Goal: Ask a question: Seek information or help from site administrators or community

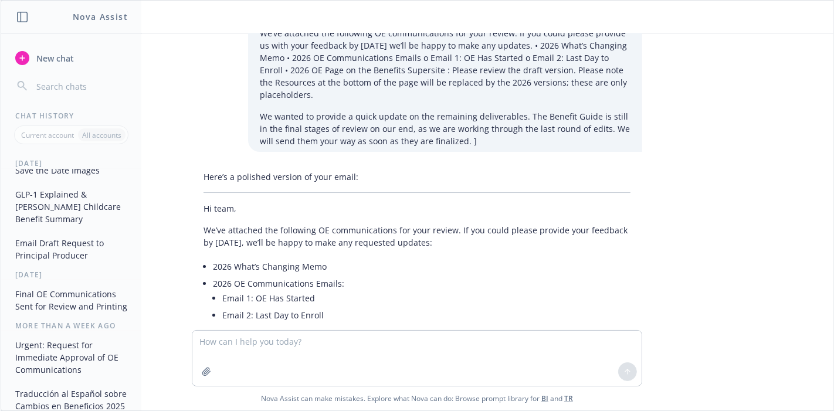
scroll to position [542, 0]
click at [76, 83] on input "button" at bounding box center [80, 86] width 93 height 16
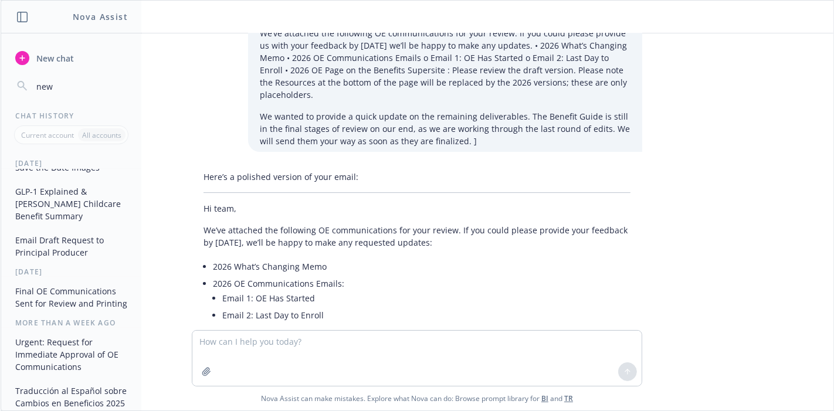
scroll to position [0, 0]
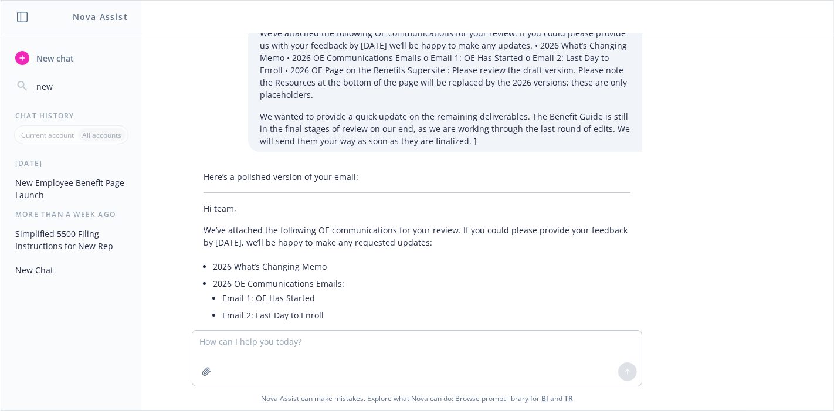
click at [11, 76] on button "new" at bounding box center [71, 86] width 121 height 21
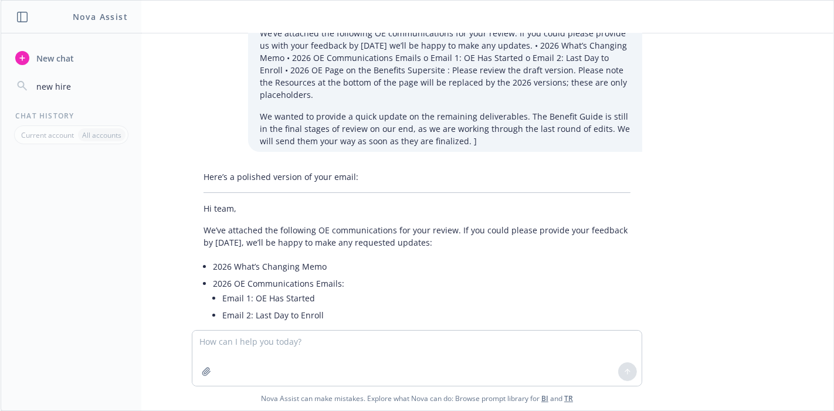
click at [11, 76] on button "new hire" at bounding box center [71, 86] width 121 height 21
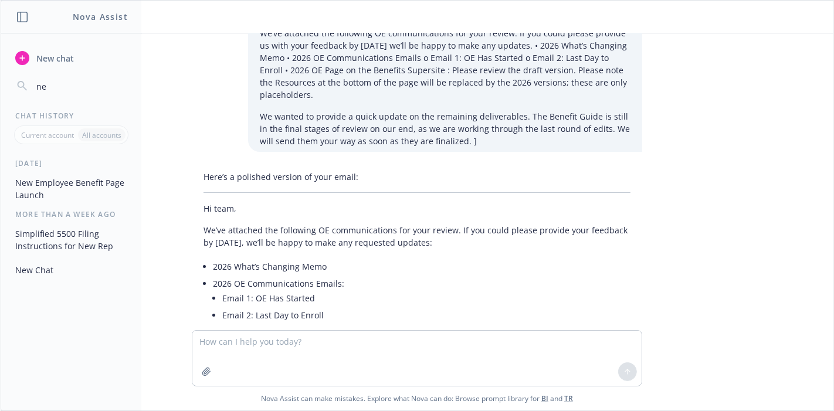
type input "n"
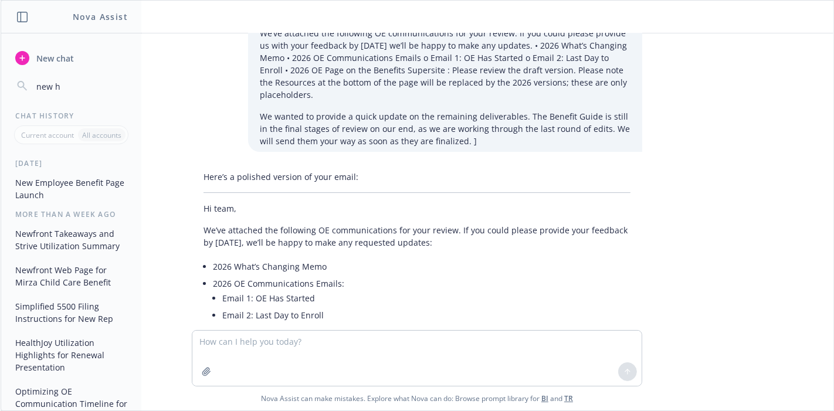
click at [11, 76] on button "new h" at bounding box center [71, 86] width 121 height 21
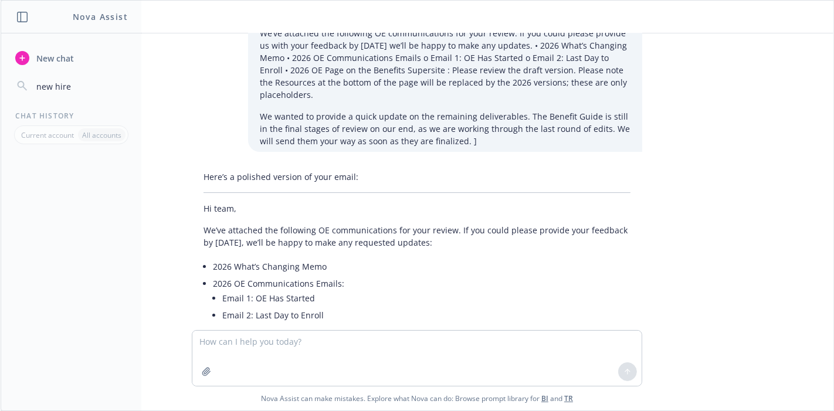
click at [11, 76] on button "new hire" at bounding box center [71, 86] width 121 height 21
type input "new hire presentation"
drag, startPoint x: 120, startPoint y: 87, endPoint x: 0, endPoint y: 92, distance: 120.4
click at [0, 92] on div "Nova Assist New chat new hire presentation Chat History Current account All acc…" at bounding box center [417, 205] width 834 height 411
type input "a"
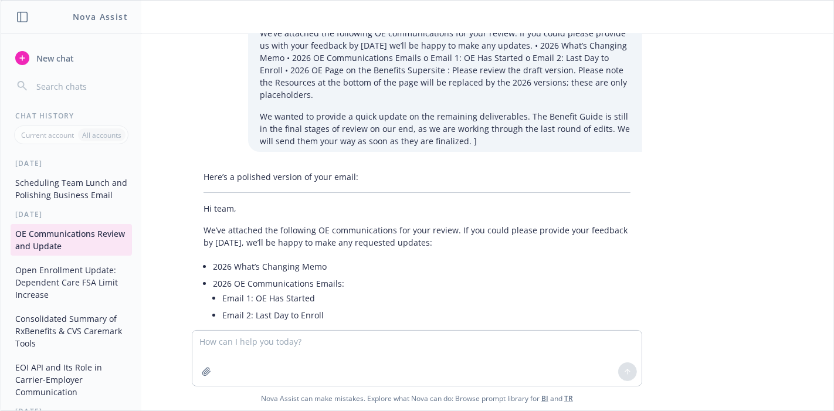
click at [39, 161] on div "[DATE]" at bounding box center [71, 163] width 140 height 10
click at [39, 200] on button "Scheduling Team Lunch and Polishing Business Email" at bounding box center [71, 189] width 121 height 32
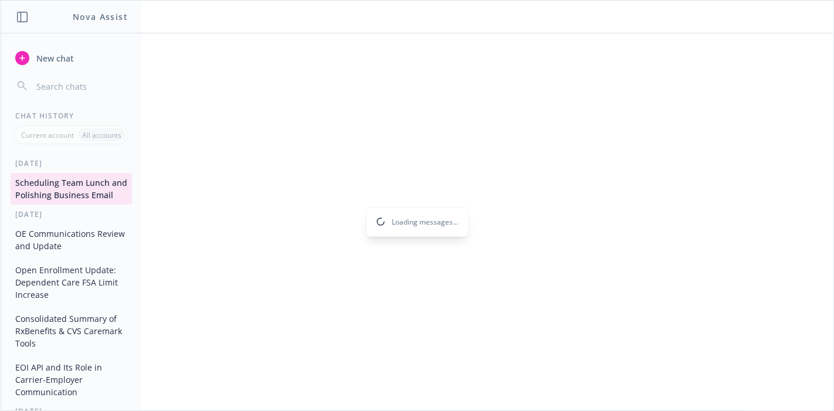
click at [73, 92] on div "Loading messages..." at bounding box center [417, 221] width 833 height 377
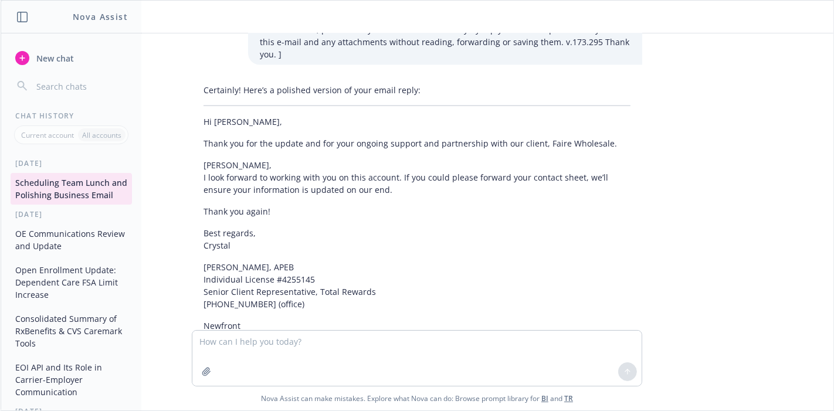
scroll to position [1440, 0]
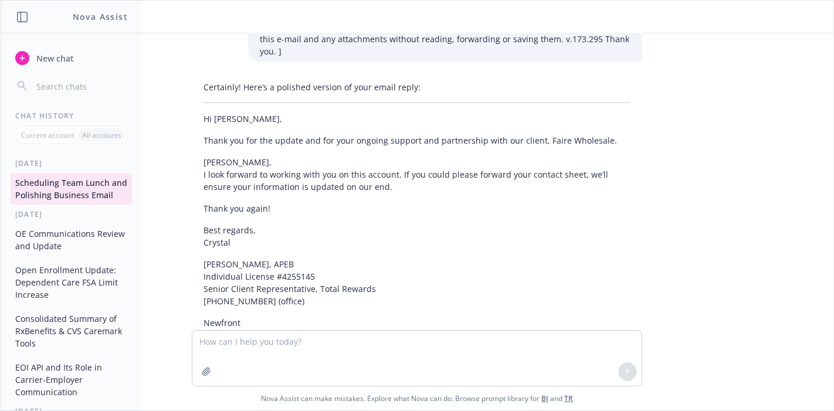
click at [62, 82] on input "button" at bounding box center [80, 86] width 93 height 16
type input "f"
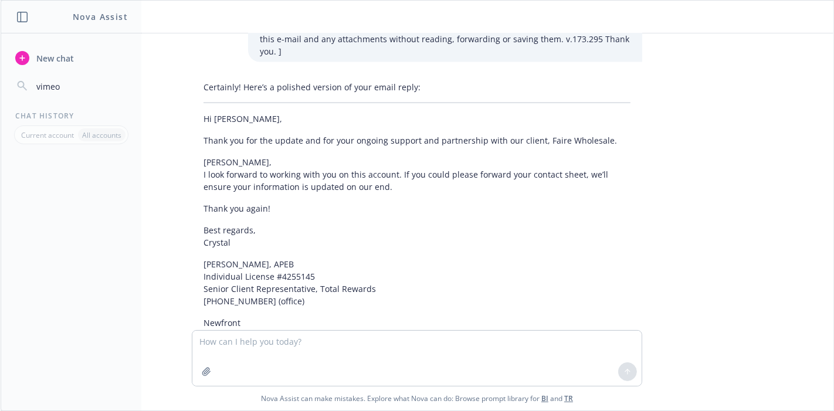
type input "vimeo"
click at [106, 111] on div "Chat History" at bounding box center [71, 116] width 140 height 10
click at [60, 117] on div "Chat History" at bounding box center [71, 116] width 140 height 10
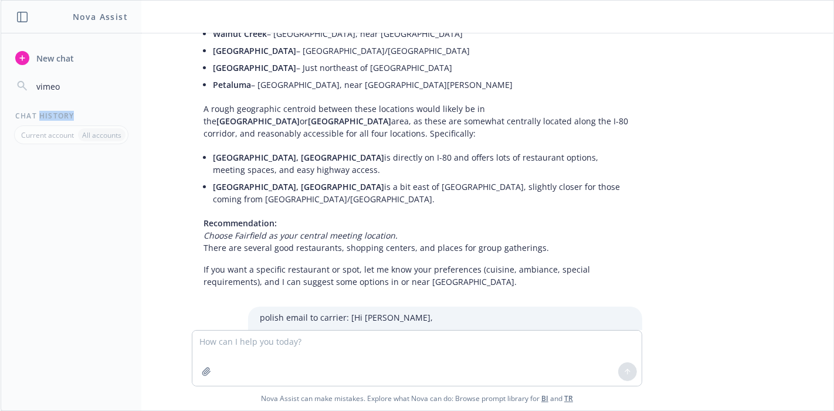
scroll to position [0, 0]
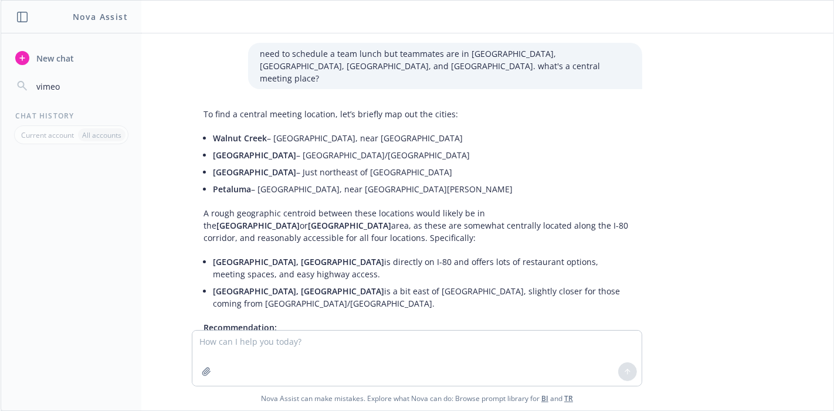
click at [53, 188] on div at bounding box center [71, 284] width 140 height 252
click at [35, 114] on div "Chat History" at bounding box center [71, 116] width 140 height 10
click at [15, 11] on header "Nova Assist" at bounding box center [71, 17] width 141 height 33
click at [20, 21] on icon "button" at bounding box center [22, 17] width 11 height 11
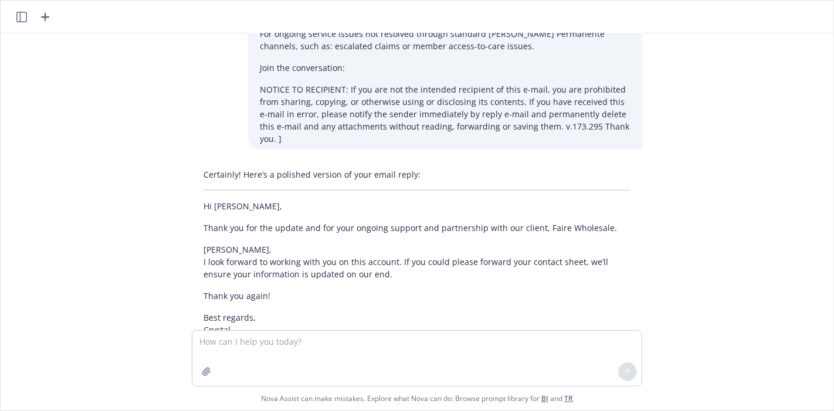
click at [20, 21] on icon "button" at bounding box center [21, 17] width 11 height 11
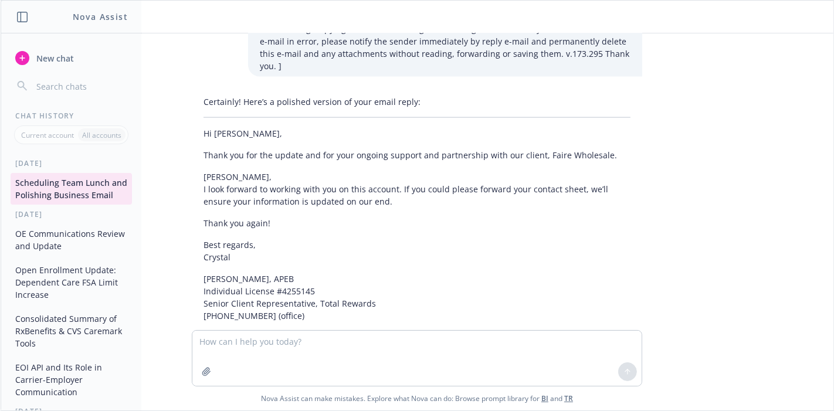
scroll to position [1440, 0]
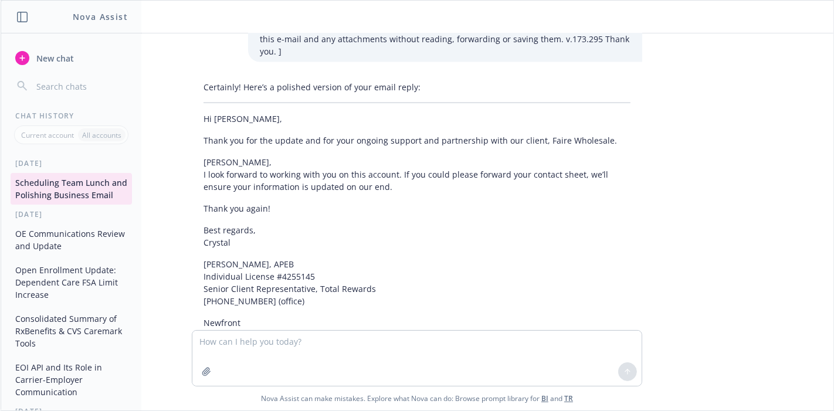
click at [51, 117] on div "Chat History" at bounding box center [71, 116] width 140 height 10
click at [54, 83] on input "button" at bounding box center [80, 86] width 93 height 16
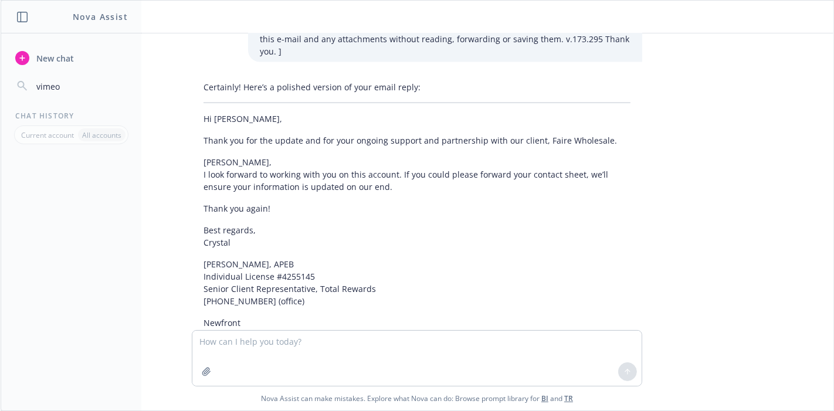
type input "vimeo"
click at [285, 340] on textarea at bounding box center [416, 358] width 449 height 55
type textarea "d"
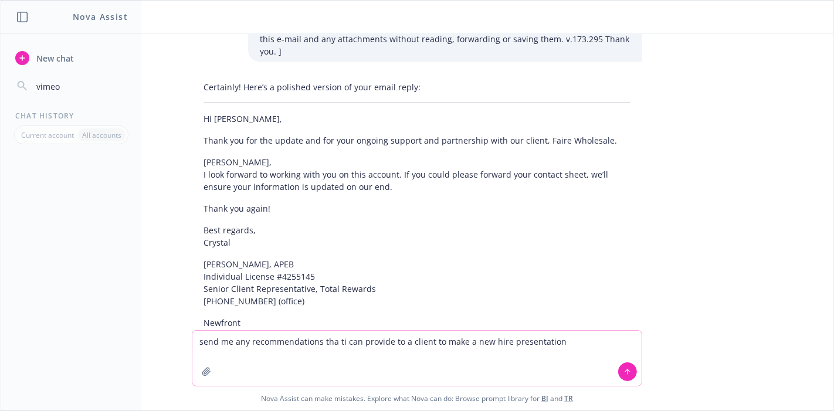
click at [337, 344] on textarea "send me any recommendations tha ti can provide to a client to make a new hire p…" at bounding box center [416, 358] width 449 height 55
click at [556, 340] on textarea "send me any recommendations that i can provide to a client to make a new hire p…" at bounding box center [416, 358] width 449 height 55
click at [350, 357] on textarea "send me any recommendations that i can provide to a client to make a new hire p…" at bounding box center [416, 358] width 449 height 55
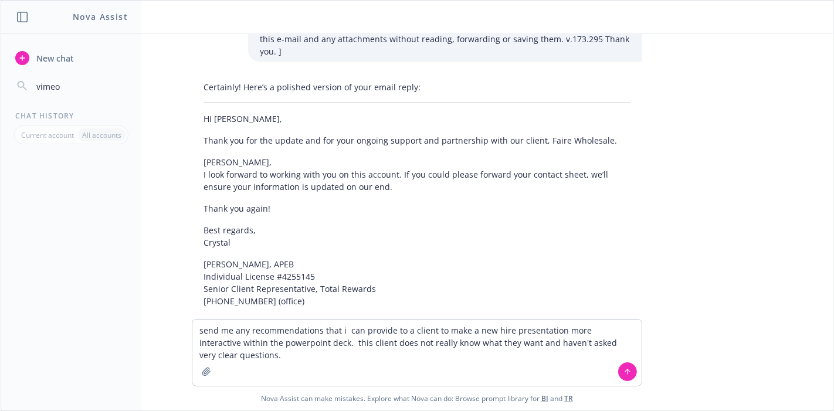
scroll to position [1452, 0]
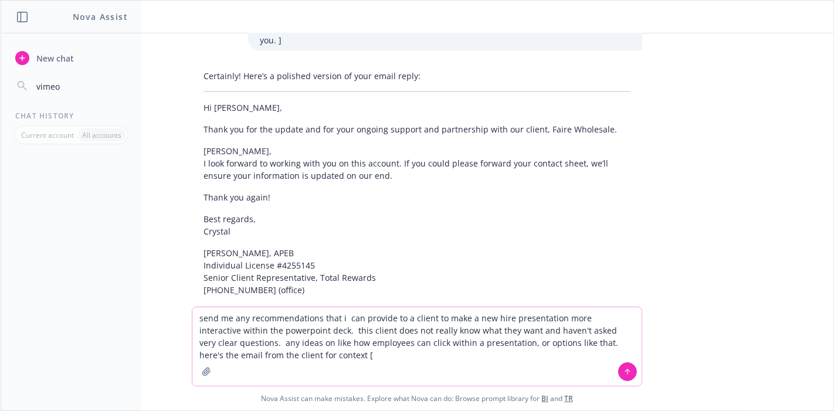
paste textarea "[LOREMIPS] Do Sitamet, Conse adi eli seddoei te inc utlab etdolor. M aliqu en a…"
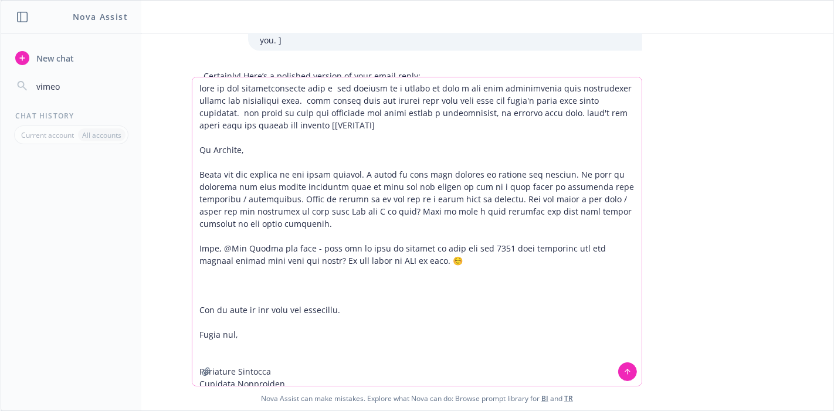
scroll to position [4327, 0]
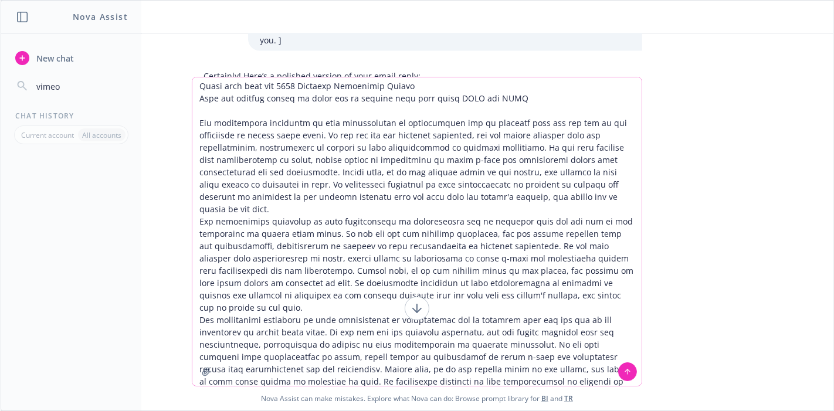
type textarea "lore ip dol sitametconsecte adip e sed doeiusm te i utlabo et dolo m ali enim a…"
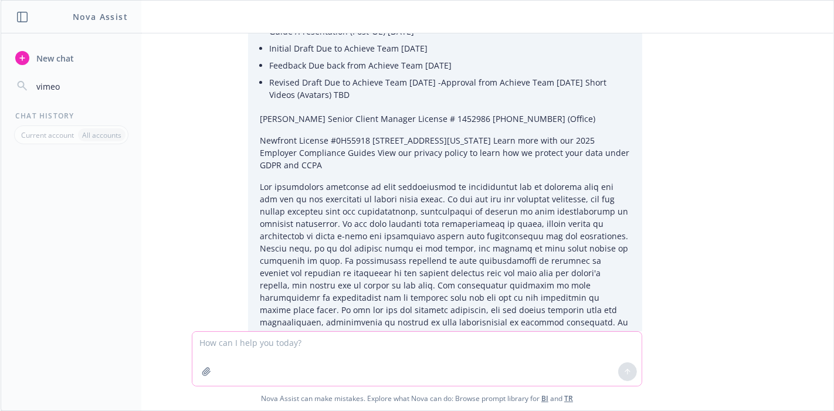
scroll to position [5117, 0]
